Goal: Complete application form

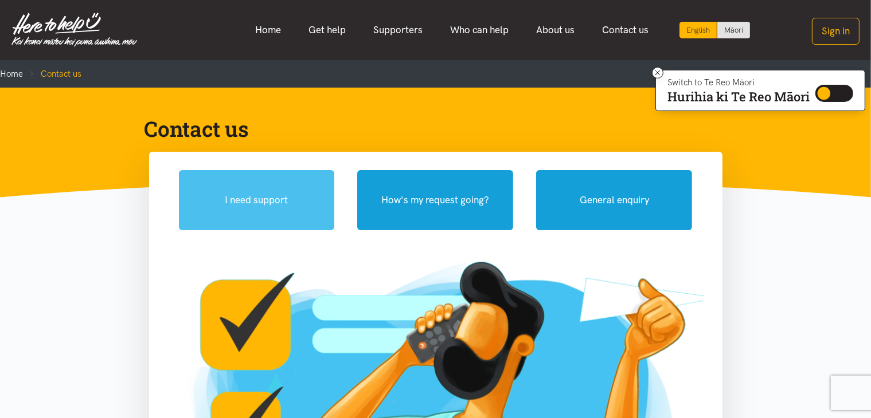
click at [279, 203] on button "I need support" at bounding box center [257, 200] width 156 height 60
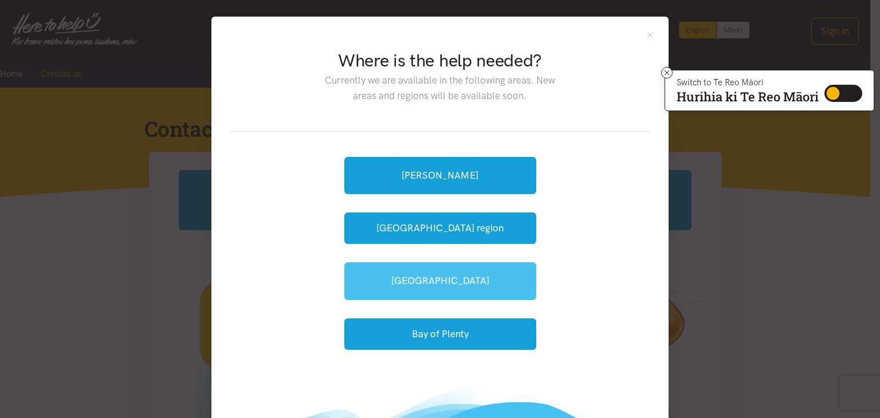
click at [450, 284] on link "[GEOGRAPHIC_DATA]" at bounding box center [440, 280] width 192 height 37
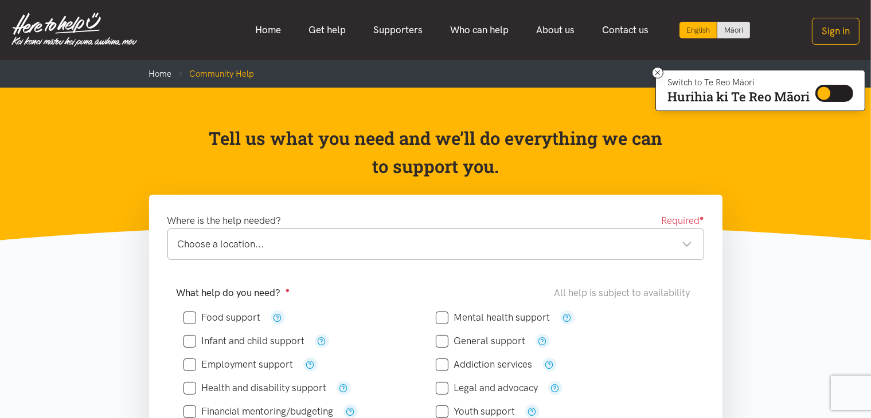
click at [218, 313] on input "Food support" at bounding box center [221, 318] width 77 height 10
checkbox input "true"
click at [689, 249] on div "Choose a location..." at bounding box center [435, 244] width 514 height 15
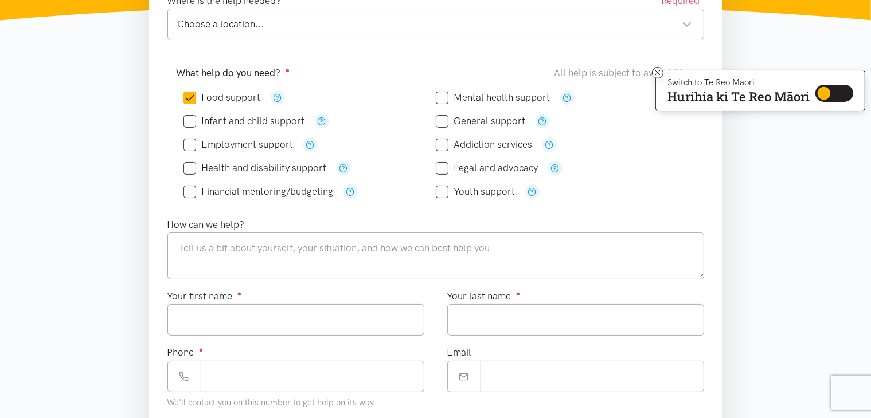
scroll to position [227, 0]
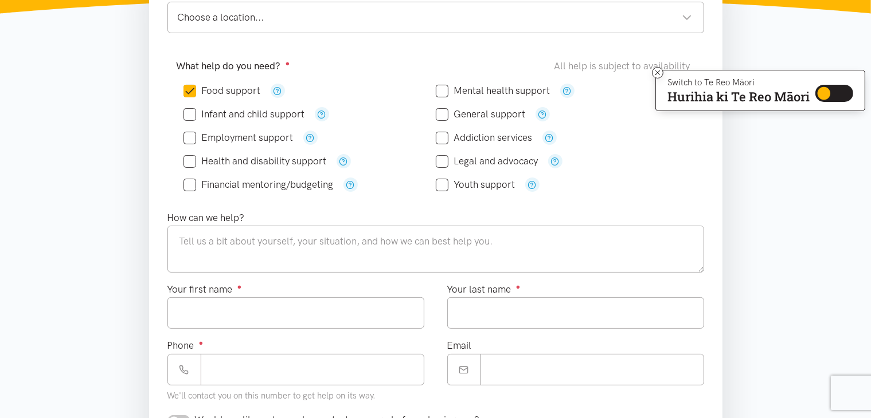
click at [225, 13] on div "Choose a location..." at bounding box center [435, 17] width 514 height 15
click at [219, 250] on textarea at bounding box center [435, 249] width 536 height 47
paste textarea "difficult living conditions, currently in Matapihi with no electricity, she is …"
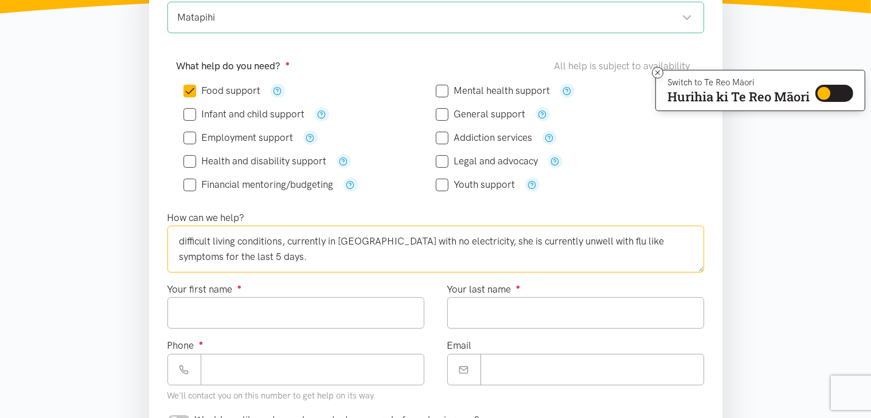
drag, startPoint x: 183, startPoint y: 240, endPoint x: 165, endPoint y: 236, distance: 18.2
click at [165, 236] on div "How can we help? difficult living conditions, currently in Matapihi with no ele…" at bounding box center [435, 241] width 559 height 63
click at [327, 263] on textarea "Difficult living conditions, currently in Matapihi with no electricity, she is …" at bounding box center [435, 249] width 536 height 47
type textarea "Difficult living conditions, currently in Matapihi with no electricity, she is …"
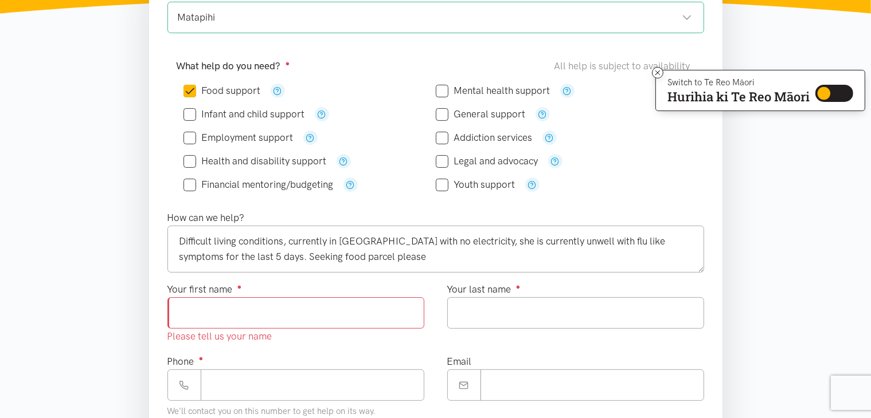
paste input "********"
type input "********"
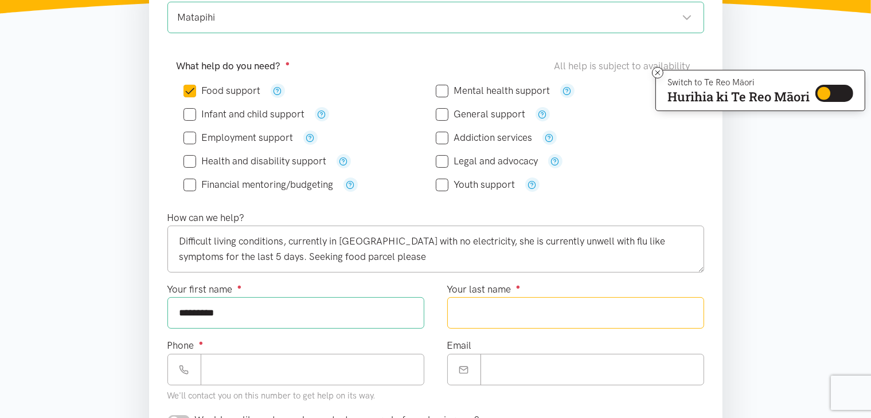
click at [516, 312] on input "Your last name ●" at bounding box center [575, 313] width 257 height 32
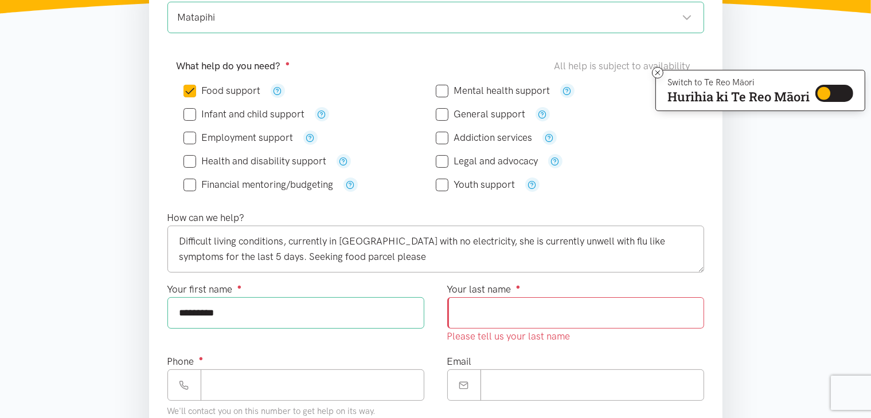
paste input "*********"
type input "*********"
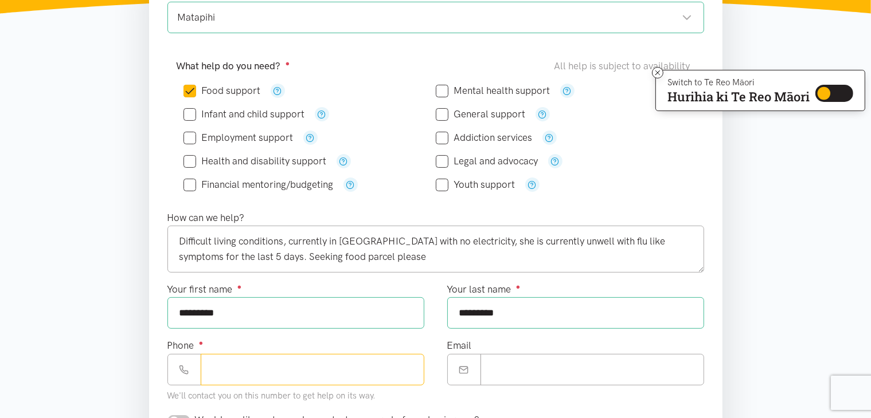
click at [228, 393] on div "Phone ● We'll contact you on this number to get help on its way." at bounding box center [295, 370] width 257 height 65
click at [310, 366] on input "Phone ●" at bounding box center [313, 370] width 222 height 32
paste input "**********"
type input "**********"
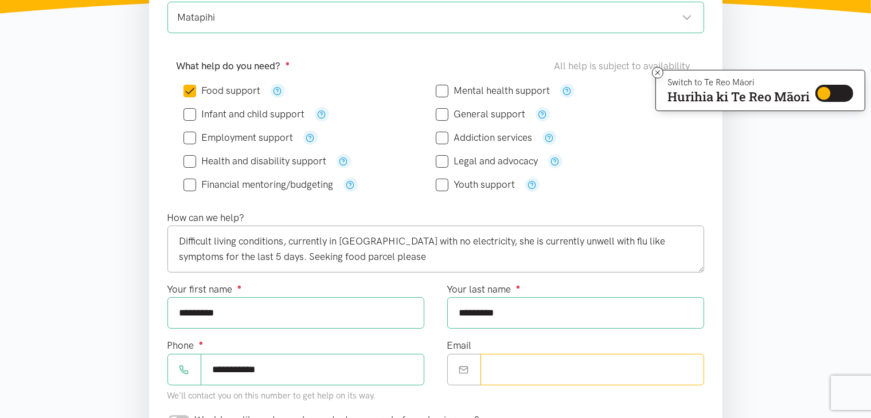
click at [524, 366] on input "Email" at bounding box center [592, 370] width 224 height 32
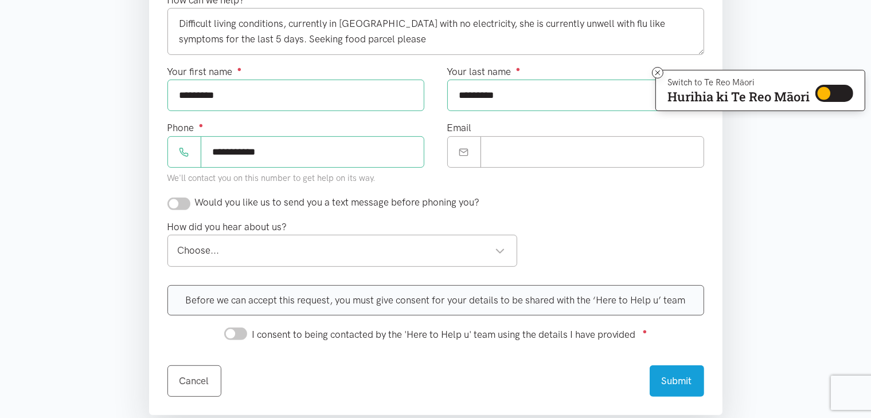
scroll to position [446, 0]
click at [501, 250] on div "Choose..." at bounding box center [342, 249] width 328 height 15
click at [244, 331] on input "I consent to being contacted by the 'Here to Help u' team using the details I h…" at bounding box center [235, 333] width 23 height 13
checkbox input "true"
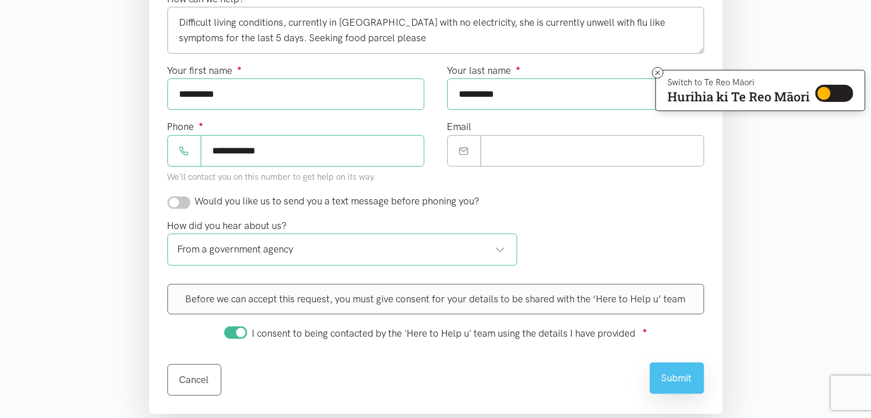
click at [689, 373] on button "Submit" at bounding box center [676, 379] width 54 height 32
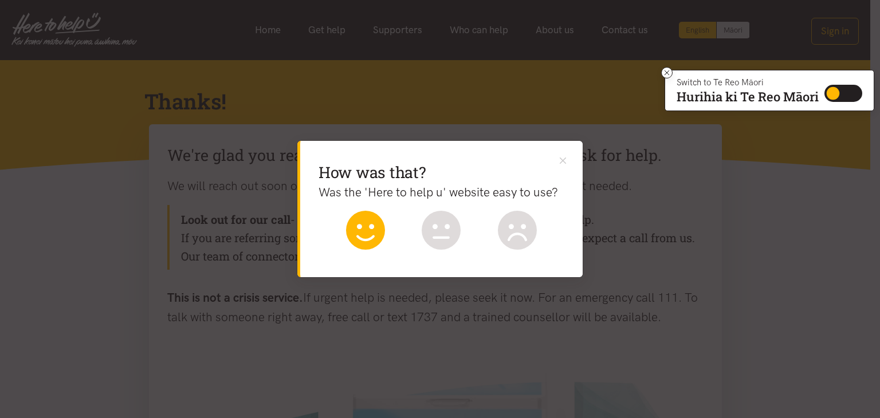
click at [375, 219] on icon at bounding box center [365, 230] width 39 height 39
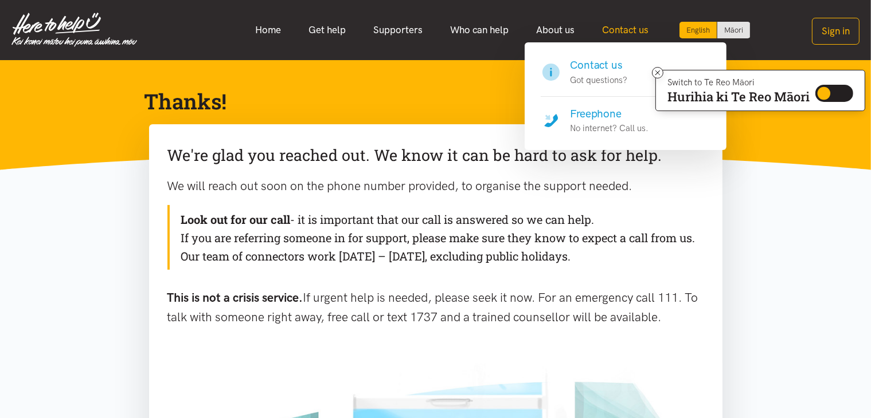
click at [619, 28] on link "Contact us" at bounding box center [625, 30] width 74 height 25
click at [595, 111] on h4 "Freephone" at bounding box center [609, 114] width 79 height 16
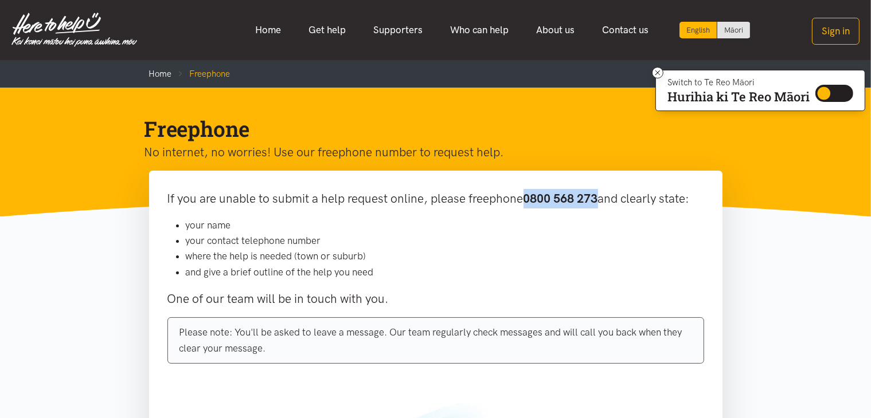
drag, startPoint x: 526, startPoint y: 198, endPoint x: 598, endPoint y: 205, distance: 72.5
click at [598, 205] on b "0800 568 273" at bounding box center [560, 198] width 75 height 14
